Goal: Browse casually

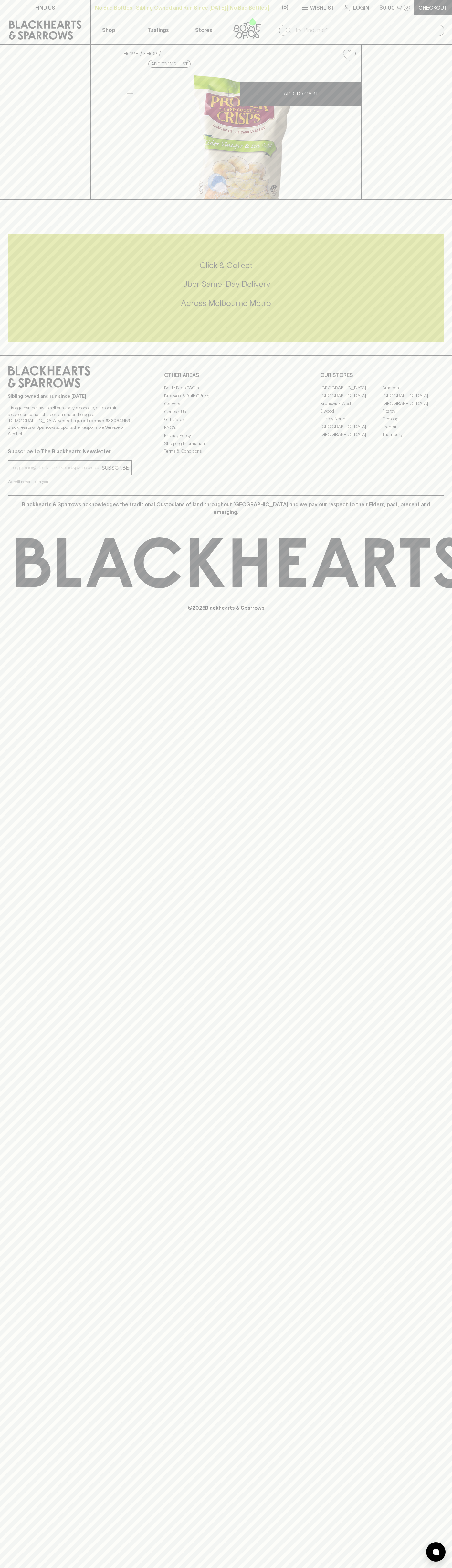
click at [279, 25] on div "​" at bounding box center [361, 30] width 165 height 12
click at [442, 342] on div "Click & Collect Uber Same-Day Delivery Across [GEOGRAPHIC_DATA] Metro" at bounding box center [226, 289] width 436 height 108
click at [189, 1567] on html "FIND US | No Bad Bottles | Sibling Owned and Run Since [DATE] | No Bad Bottles …" at bounding box center [226, 784] width 452 height 1568
click at [22, 443] on div "Sibling owned and run since [DATE] It is against the law to sell or supply alco…" at bounding box center [70, 404] width 124 height 77
